Goal: Task Accomplishment & Management: Complete application form

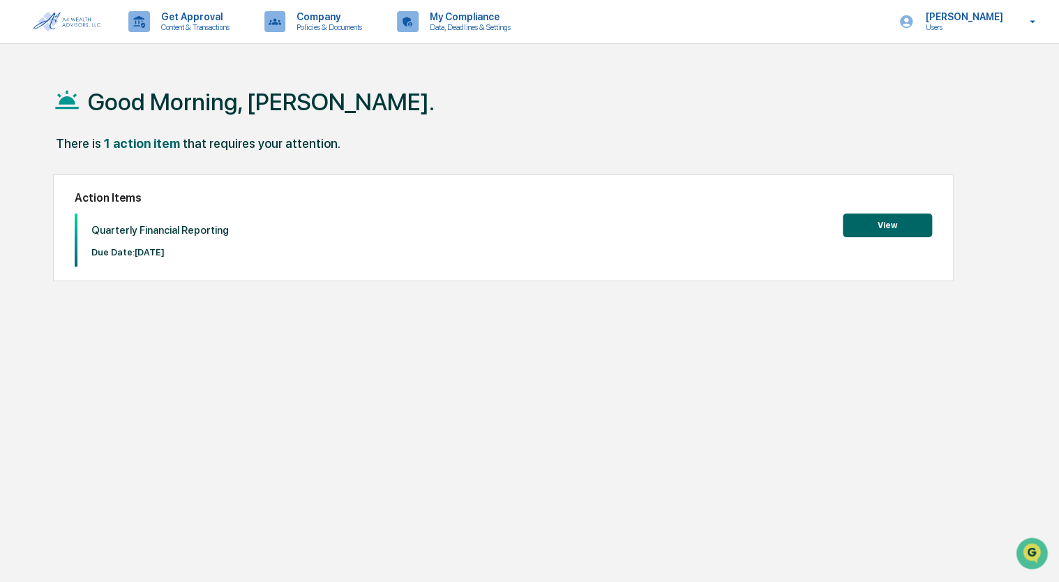
click at [862, 216] on button "View" at bounding box center [886, 225] width 89 height 24
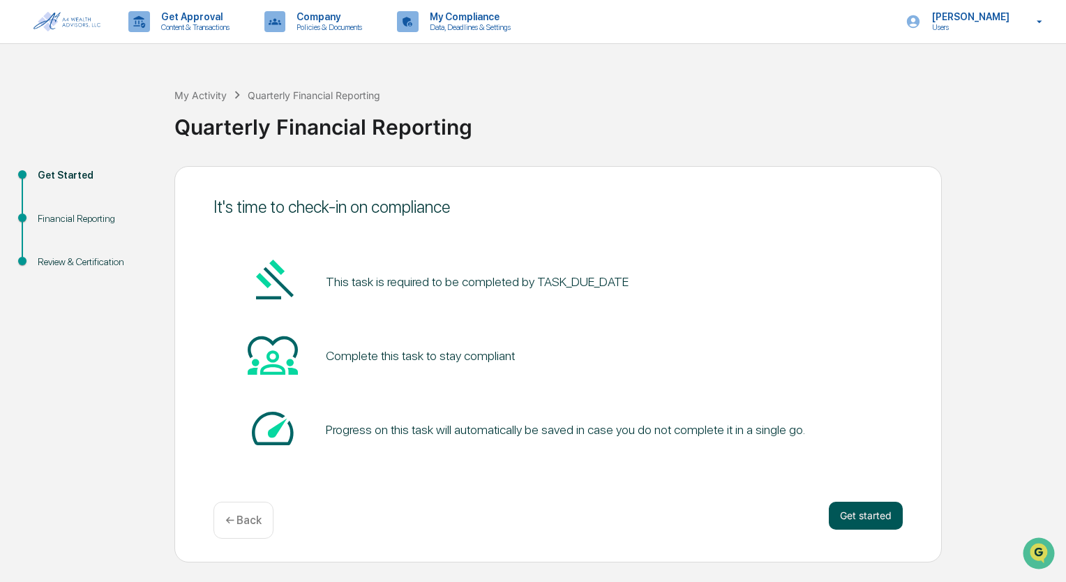
click at [859, 508] on button "Get started" at bounding box center [865, 515] width 74 height 28
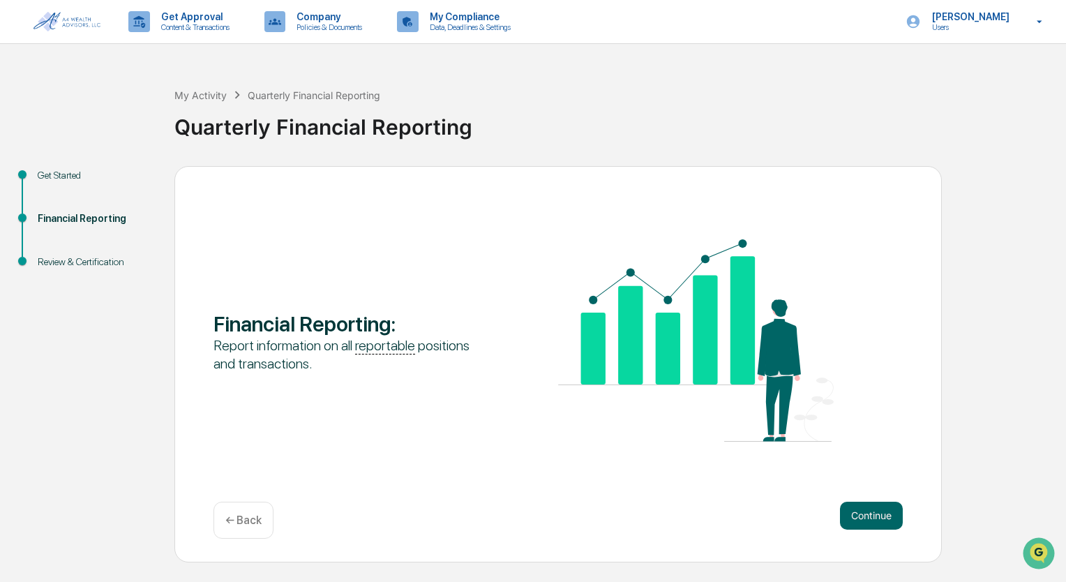
click at [859, 508] on button "Continue" at bounding box center [871, 515] width 63 height 28
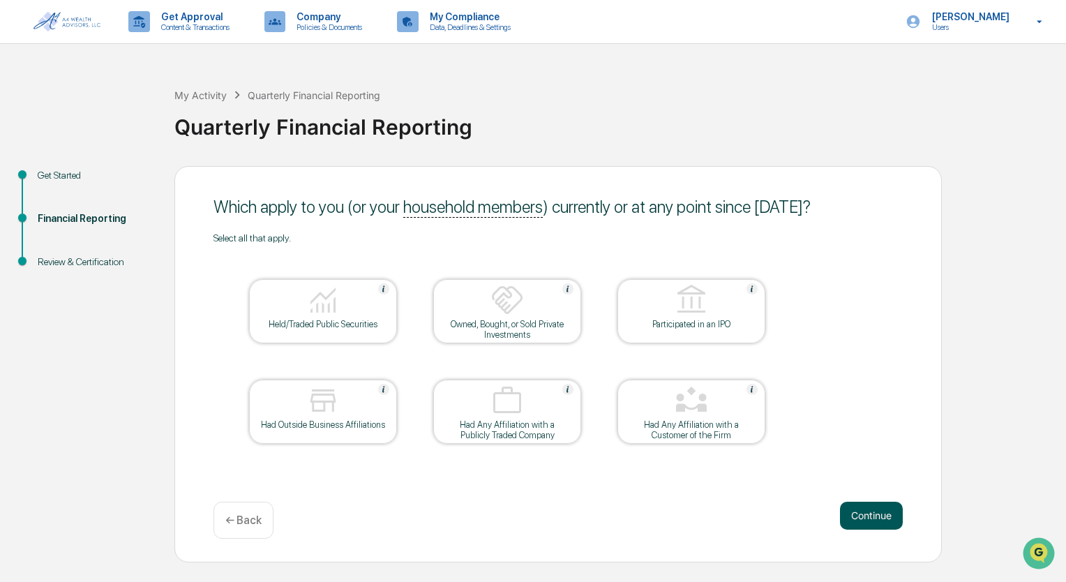
click at [877, 517] on button "Continue" at bounding box center [871, 515] width 63 height 28
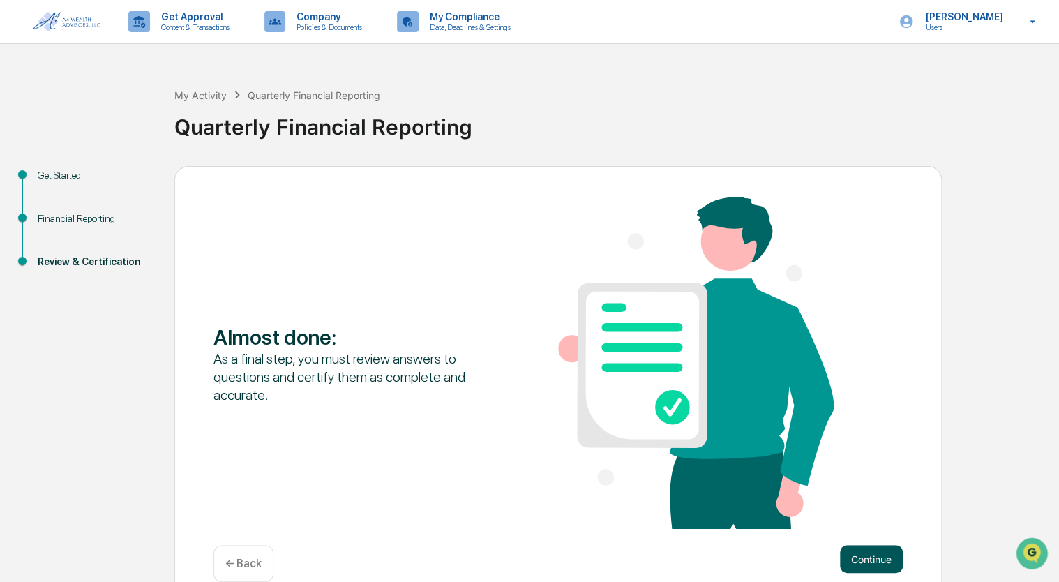
click at [867, 548] on button "Continue" at bounding box center [871, 559] width 63 height 28
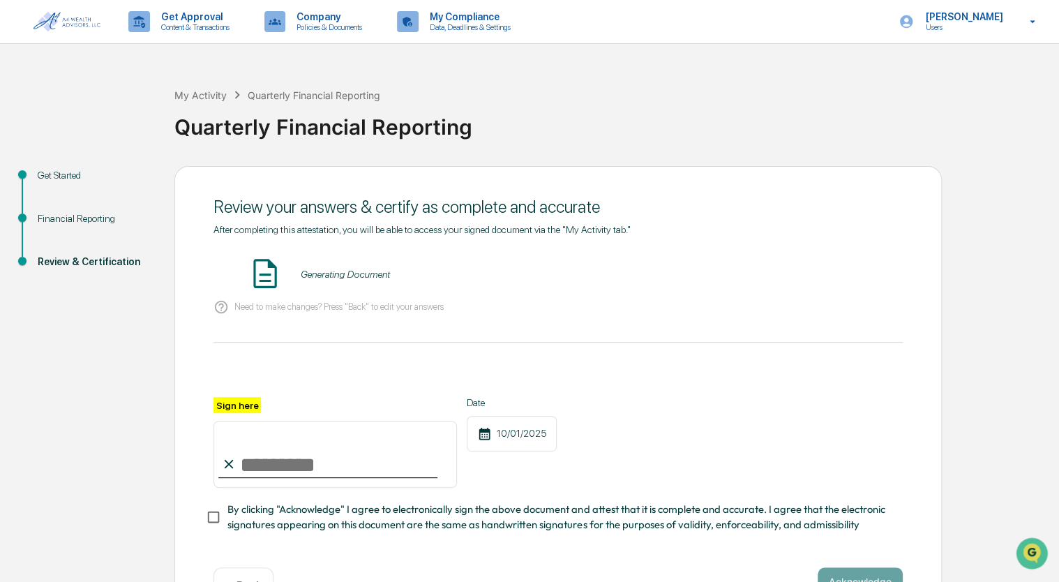
click at [245, 472] on input "Sign here" at bounding box center [334, 453] width 243 height 67
type input "**********"
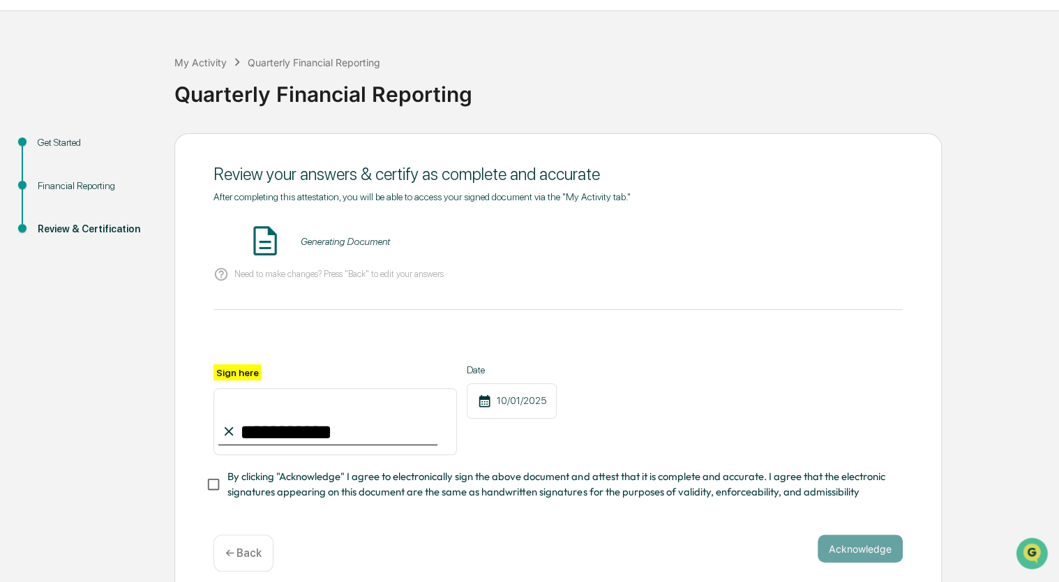
scroll to position [50, 0]
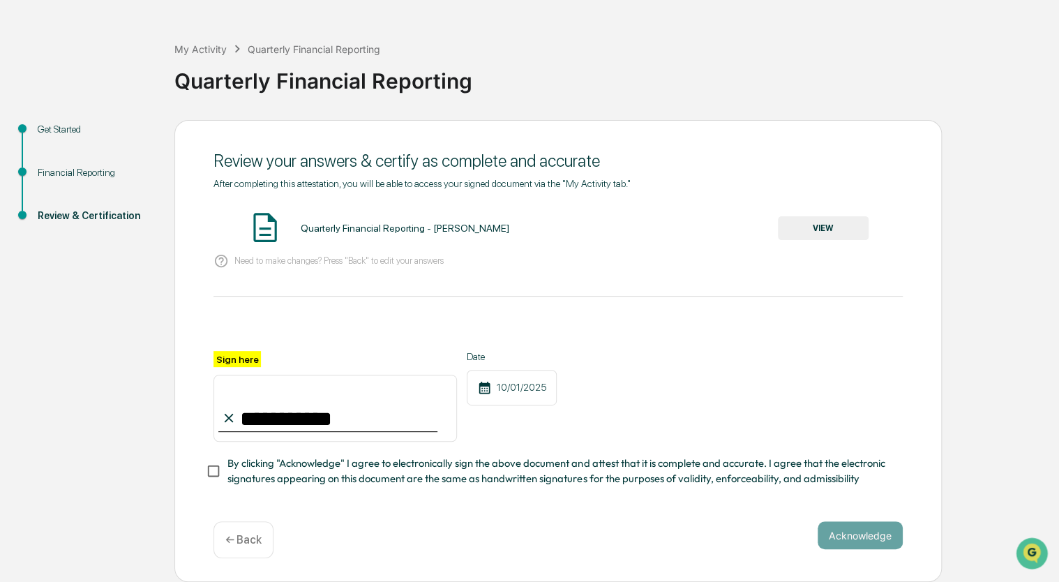
click at [842, 224] on button "VIEW" at bounding box center [823, 228] width 91 height 24
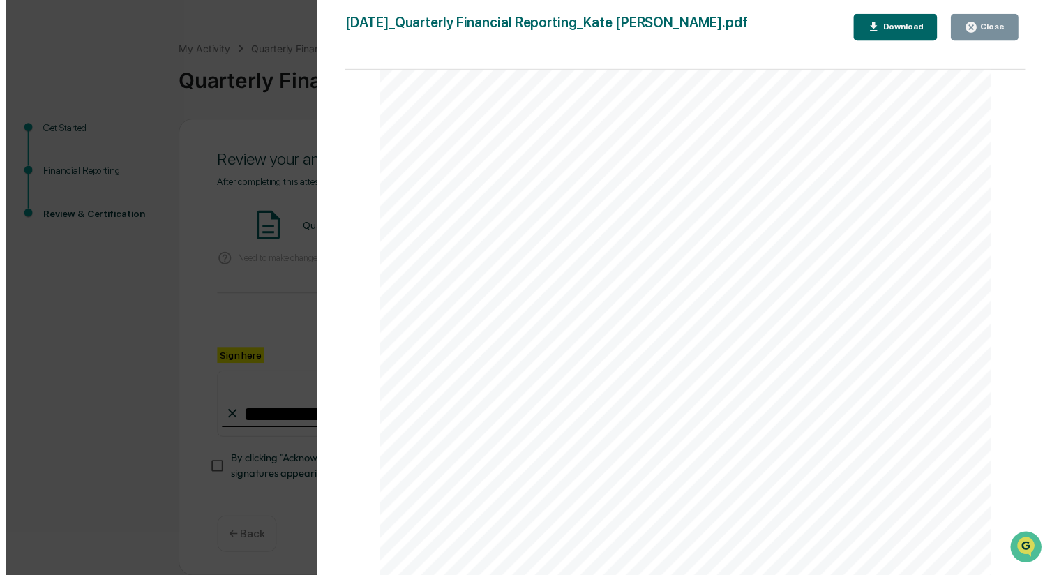
scroll to position [1105, 0]
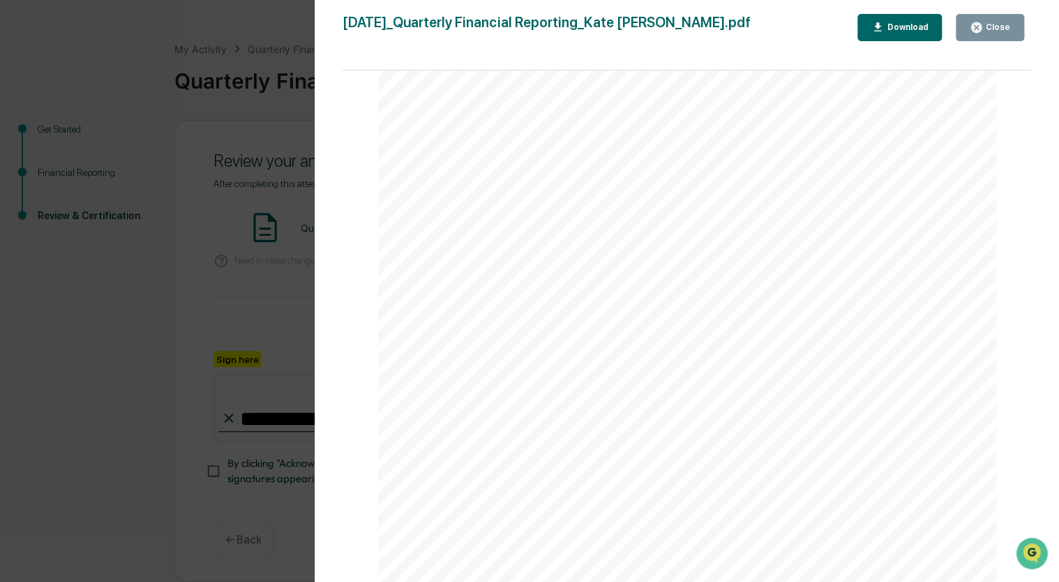
click at [976, 33] on icon "button" at bounding box center [975, 27] width 13 height 13
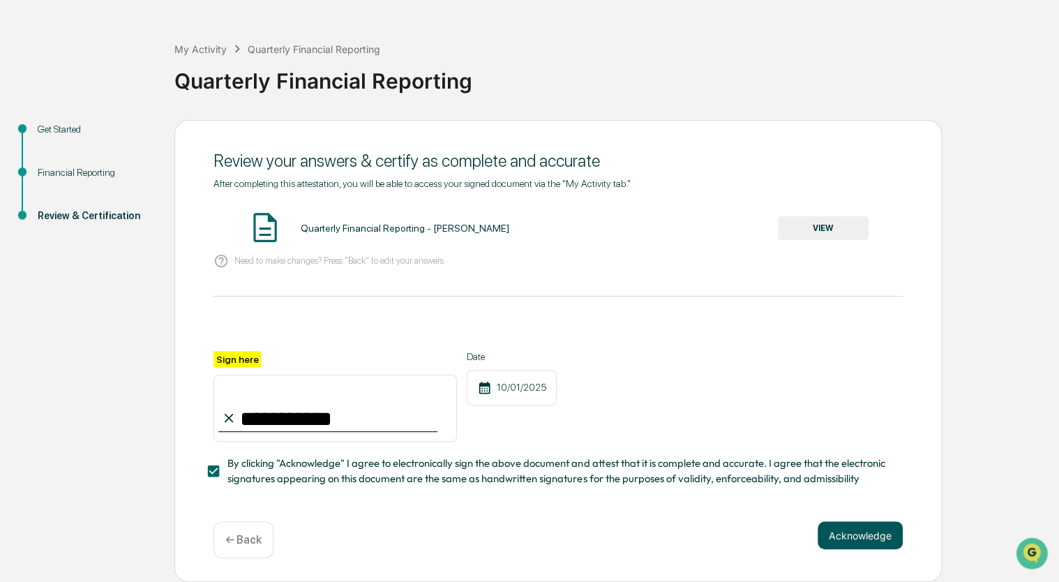
click at [840, 533] on button "Acknowledge" at bounding box center [859, 535] width 85 height 28
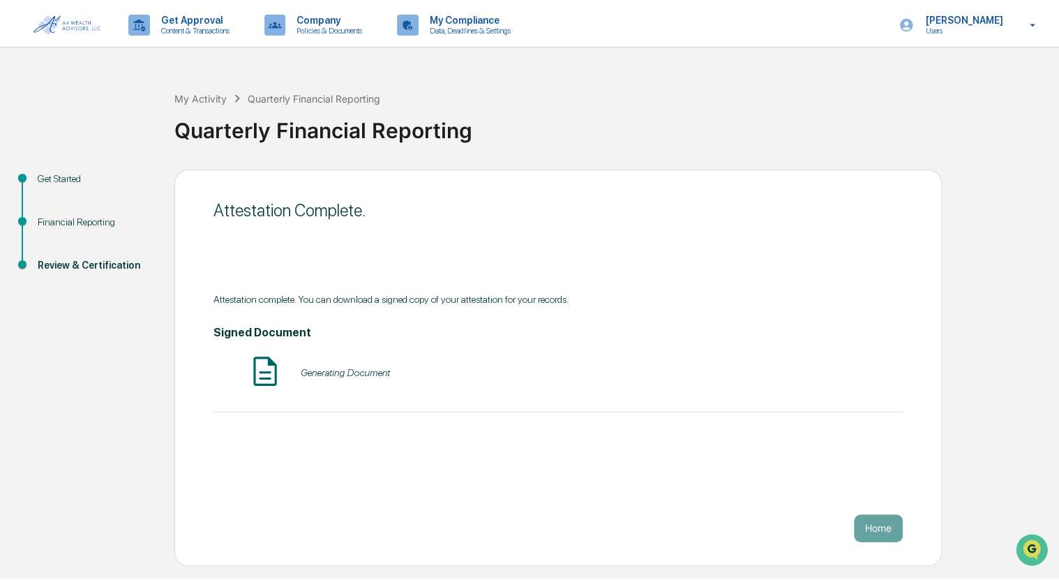
scroll to position [0, 0]
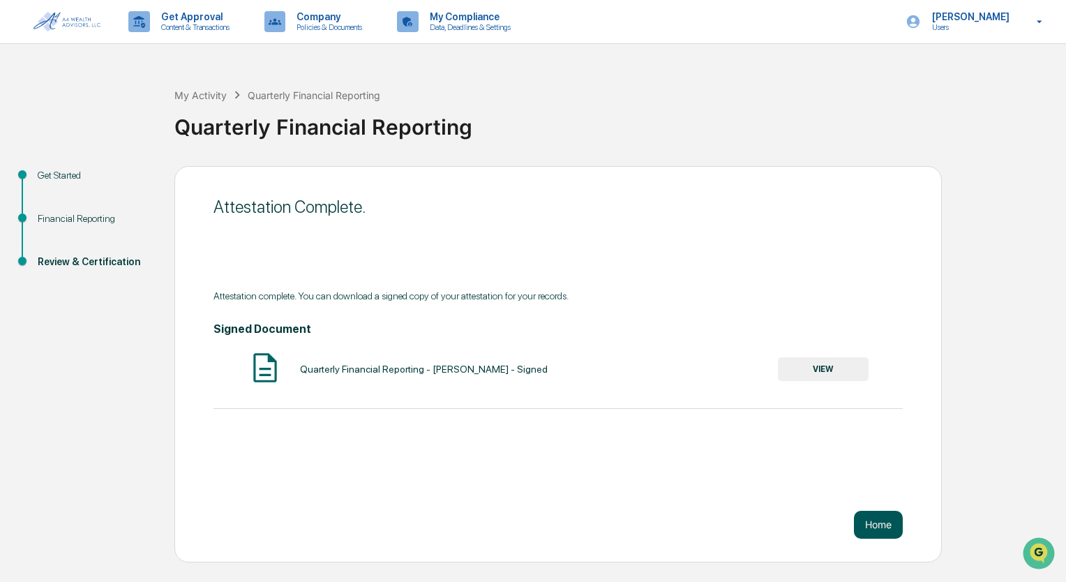
click at [866, 530] on button "Home" at bounding box center [878, 524] width 49 height 28
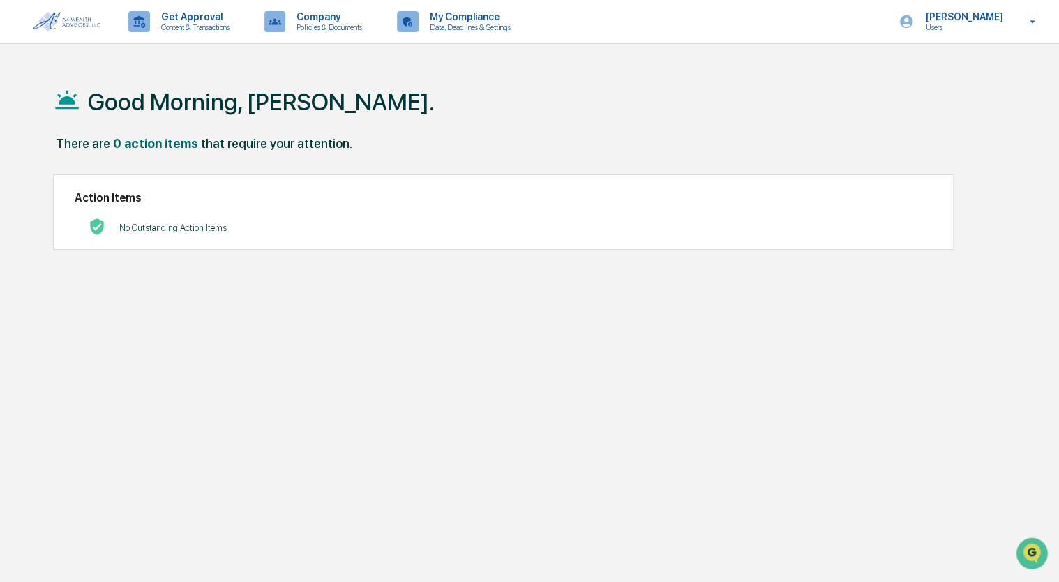
click at [966, 314] on div "Good Morning, [PERSON_NAME]. There are 0 action items that require your attenti…" at bounding box center [529, 357] width 994 height 582
click at [22, 431] on div "Good Morning, [PERSON_NAME]. There are 0 action items that require your attenti…" at bounding box center [529, 357] width 1059 height 582
